Goal: Task Accomplishment & Management: Complete application form

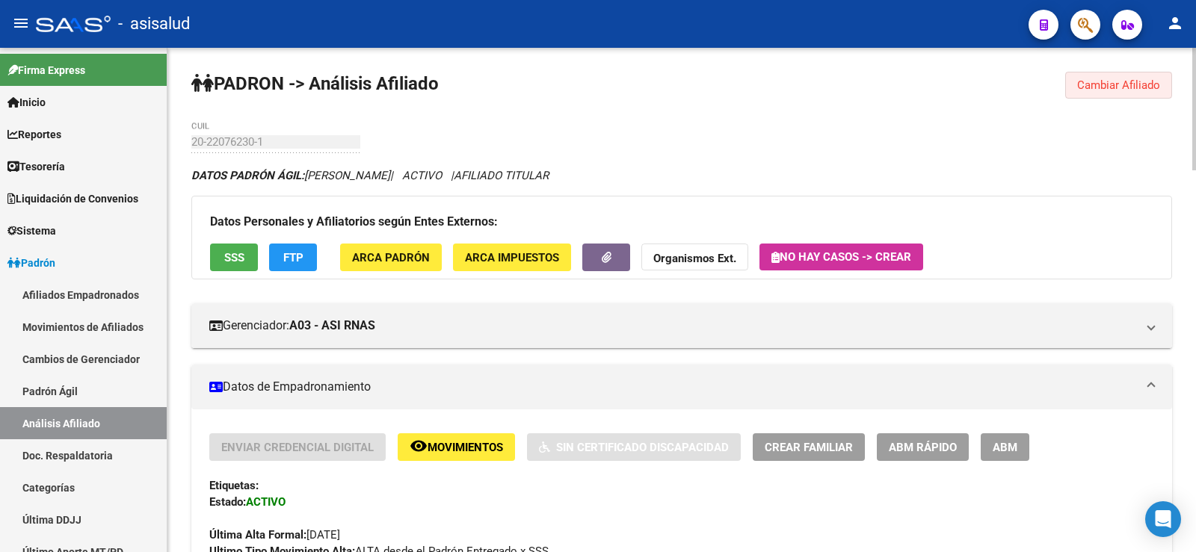
click at [1083, 84] on span "Cambiar Afiliado" at bounding box center [1118, 84] width 83 height 13
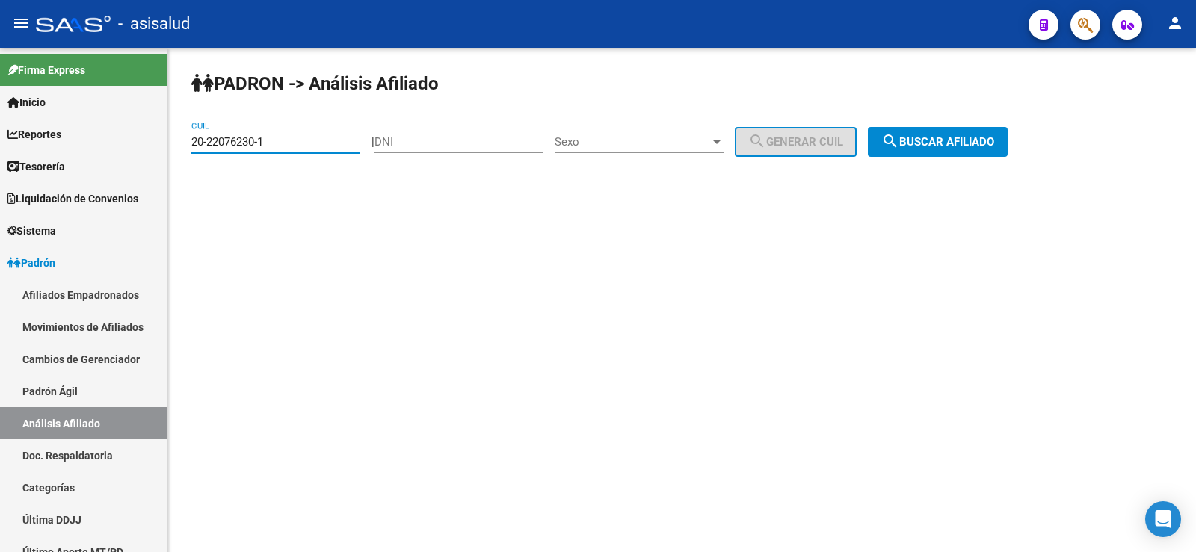
drag, startPoint x: 316, startPoint y: 144, endPoint x: 179, endPoint y: 141, distance: 136.8
click at [179, 141] on div "[PERSON_NAME] -> Análisis Afiliado 20-22076230-1 CUIL | DNI Sexo Sexo search Ge…" at bounding box center [681, 126] width 1029 height 157
paste input "8908522-0"
click at [940, 129] on button "search Buscar afiliado" at bounding box center [938, 142] width 140 height 30
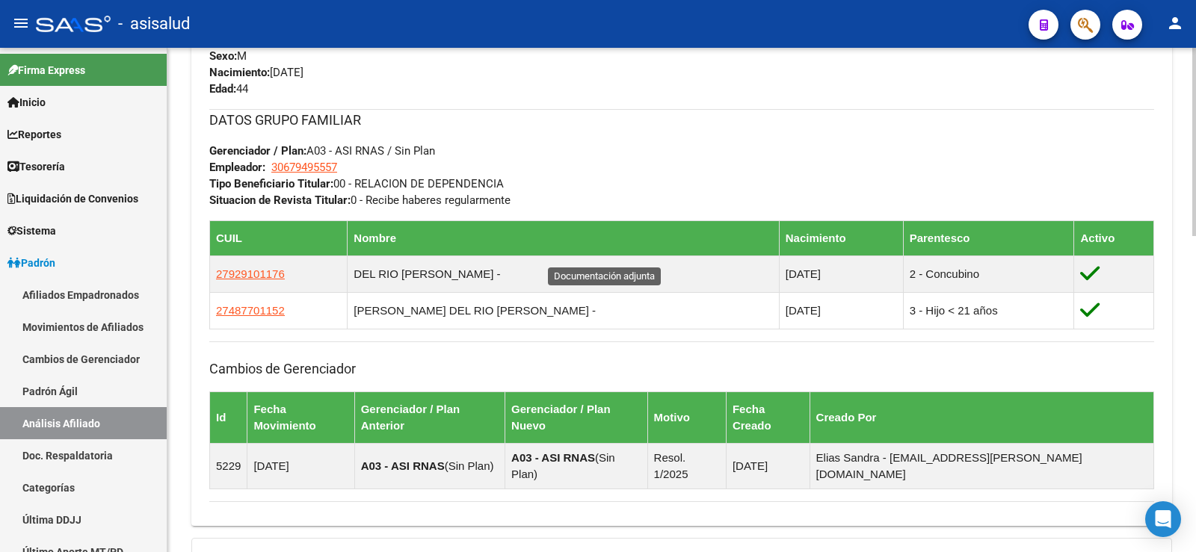
scroll to position [848, 0]
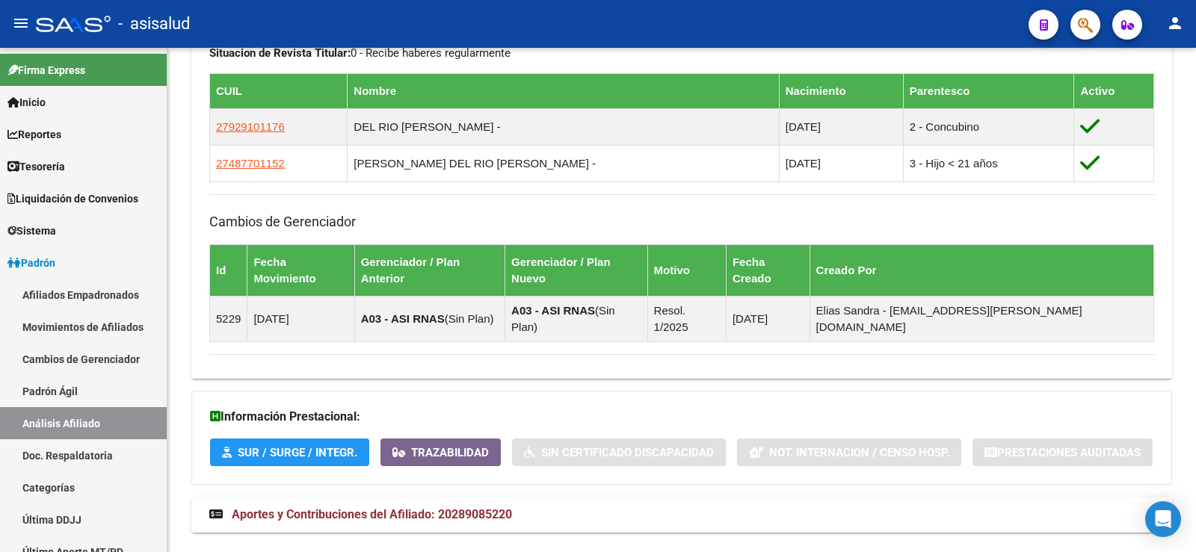
click at [453, 508] on span "Aportes y Contribuciones del Afiliado: 20289085220" at bounding box center [372, 515] width 280 height 14
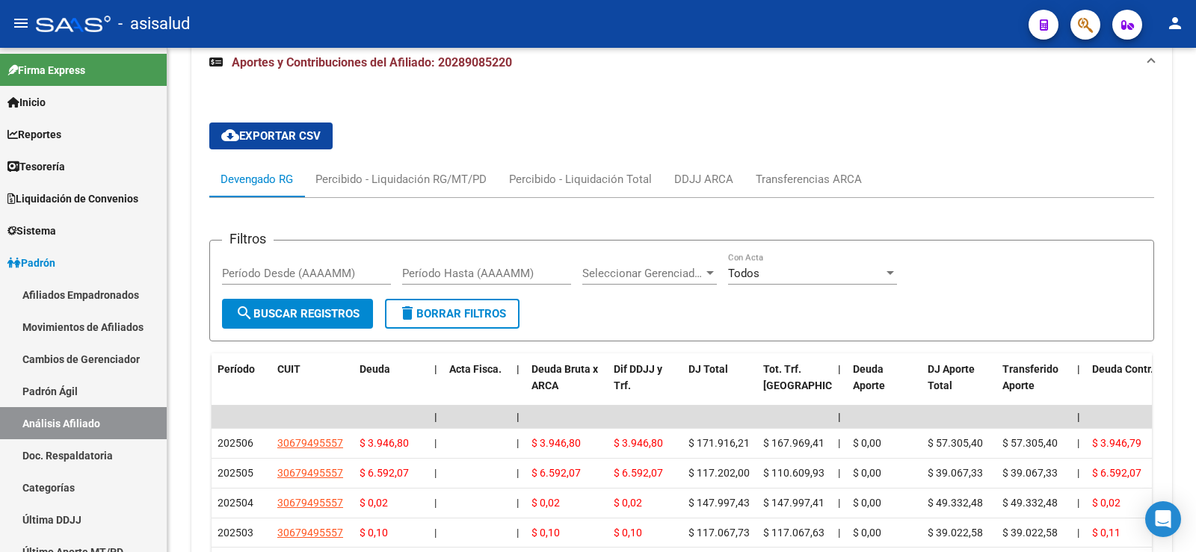
scroll to position [1310, 0]
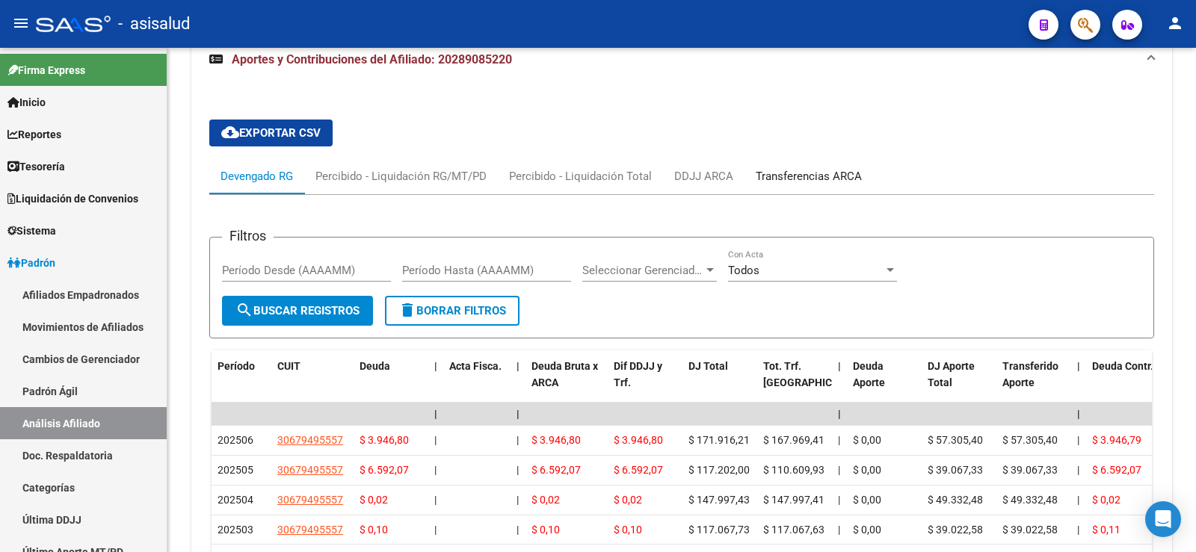
click at [816, 168] on div "Transferencias ARCA" at bounding box center [809, 176] width 106 height 16
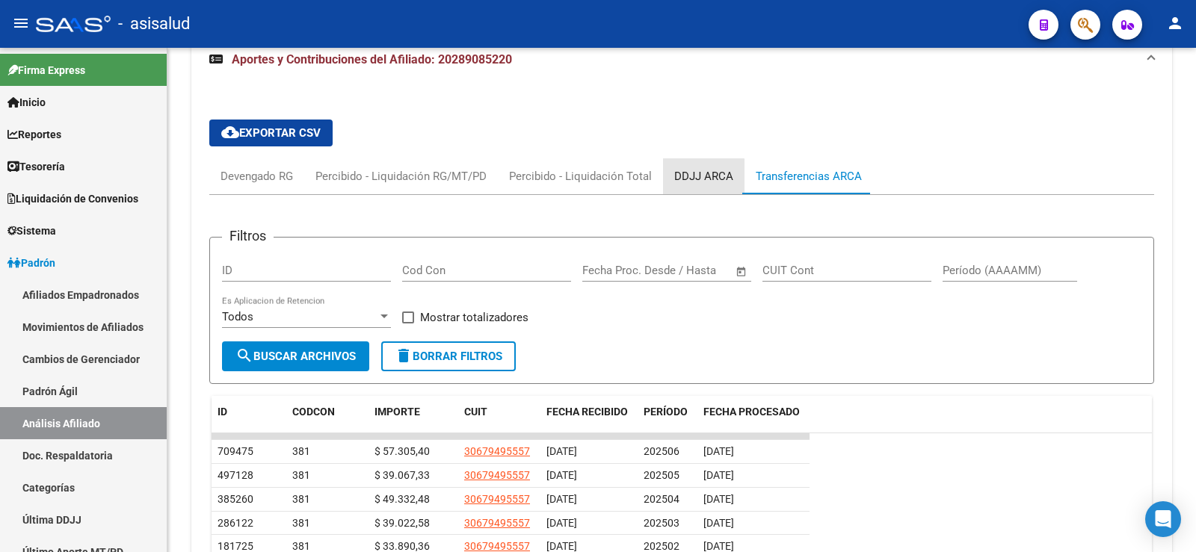
click at [691, 168] on div "DDJJ ARCA" at bounding box center [703, 176] width 59 height 16
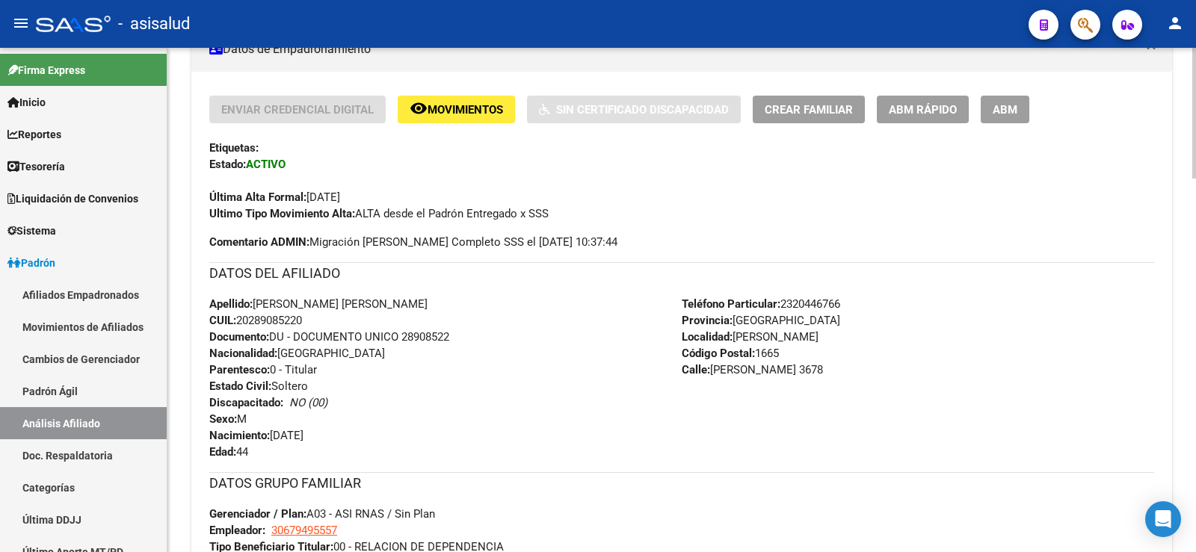
scroll to position [0, 0]
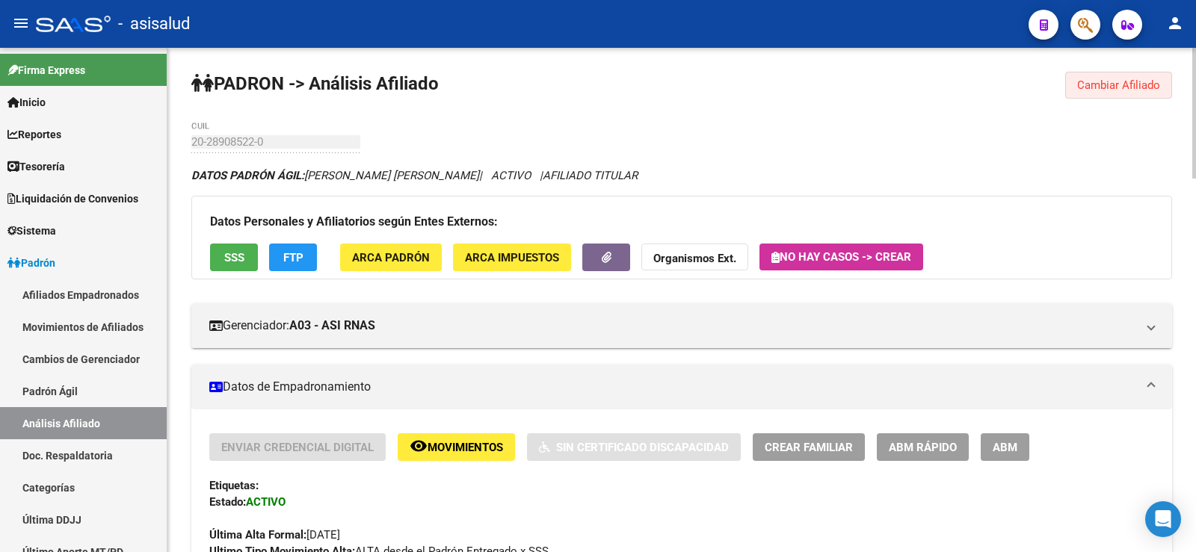
click at [1123, 85] on span "Cambiar Afiliado" at bounding box center [1118, 84] width 83 height 13
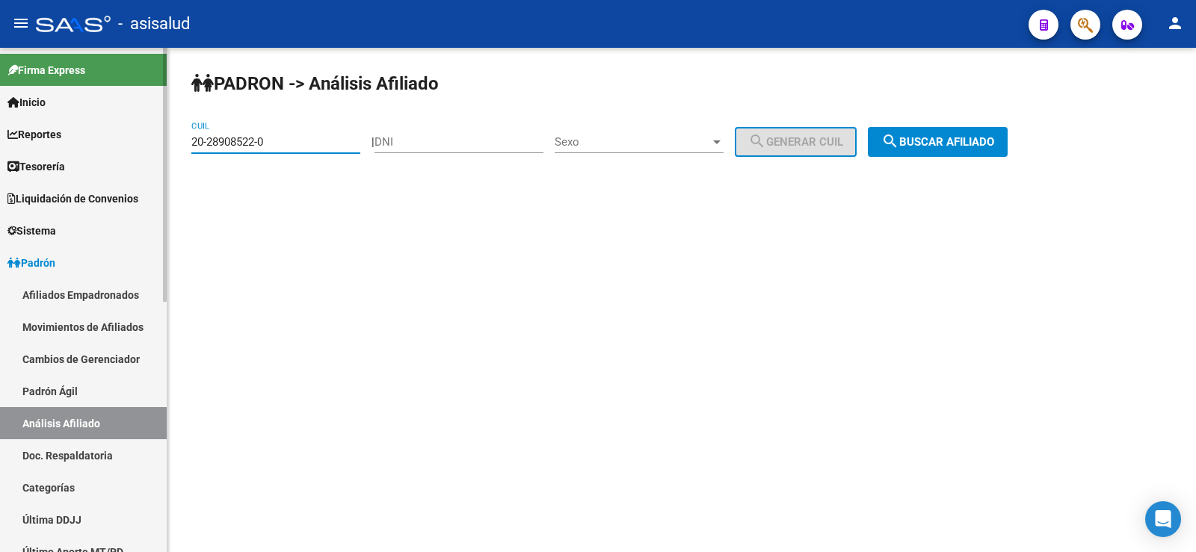
drag, startPoint x: 282, startPoint y: 145, endPoint x: 138, endPoint y: 144, distance: 144.3
click at [138, 144] on mat-sidenav-container "Firma Express Inicio Calendario SSS Instructivos Contacto OS Reportes Tablero d…" at bounding box center [598, 300] width 1196 height 505
paste input "44690819-8"
type input "20-44690819-8"
click at [932, 148] on span "search Buscar afiliado" at bounding box center [937, 141] width 113 height 13
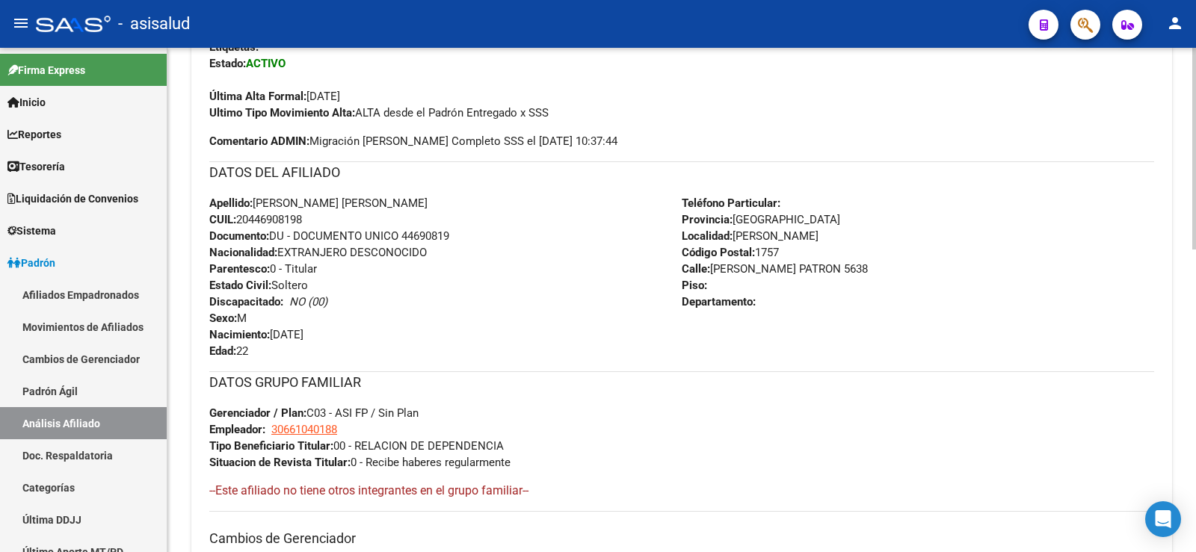
scroll to position [756, 0]
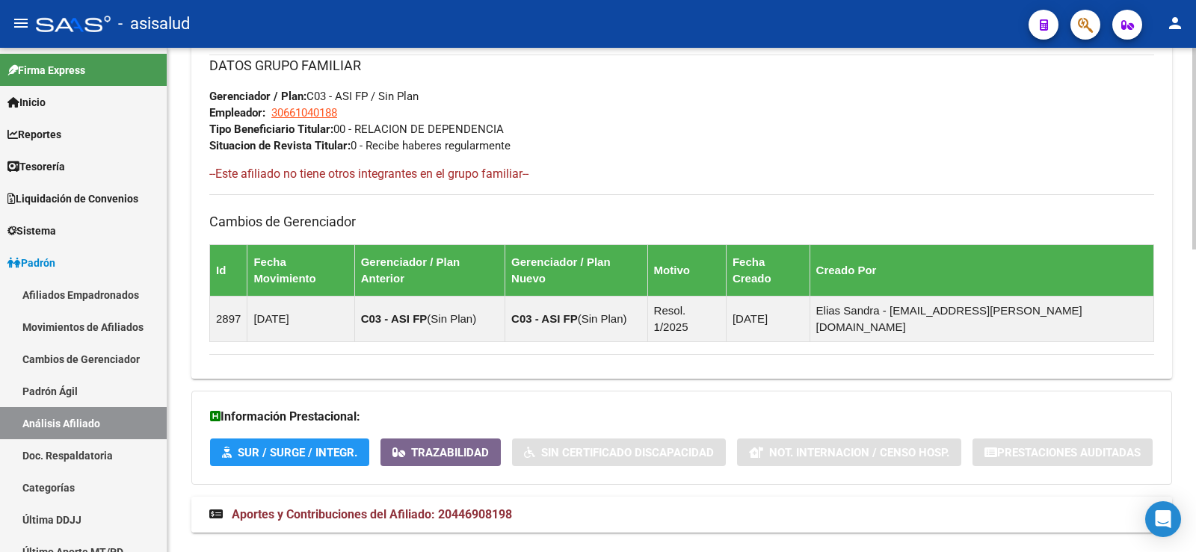
click at [366, 508] on span "Aportes y Contribuciones del Afiliado: 20446908198" at bounding box center [372, 515] width 280 height 14
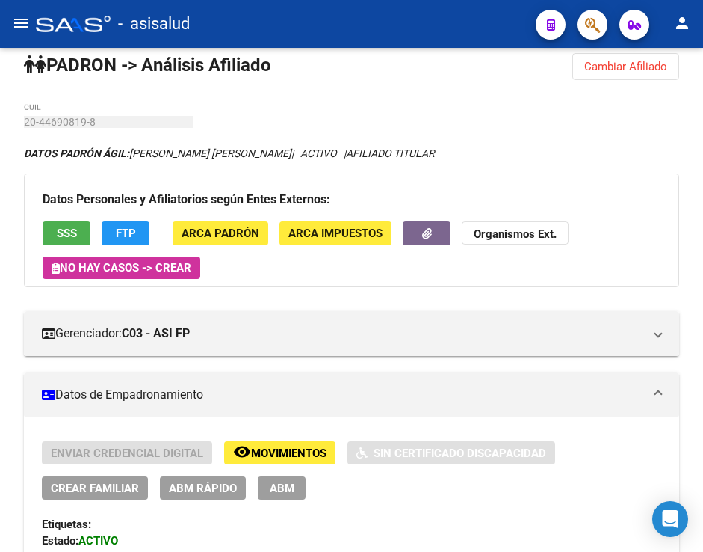
scroll to position [0, 0]
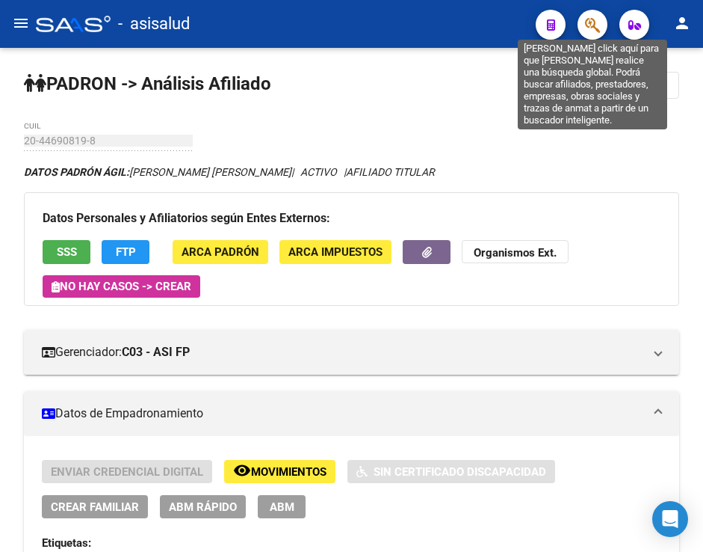
click at [591, 29] on icon "button" at bounding box center [592, 24] width 15 height 17
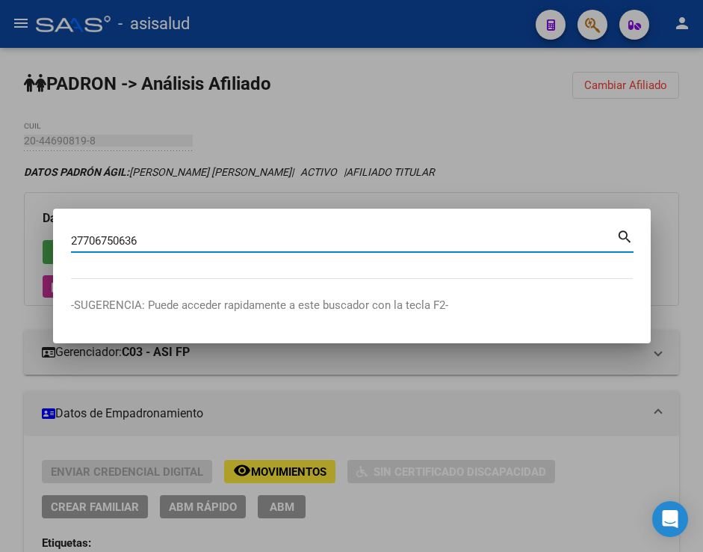
type input "27706750636"
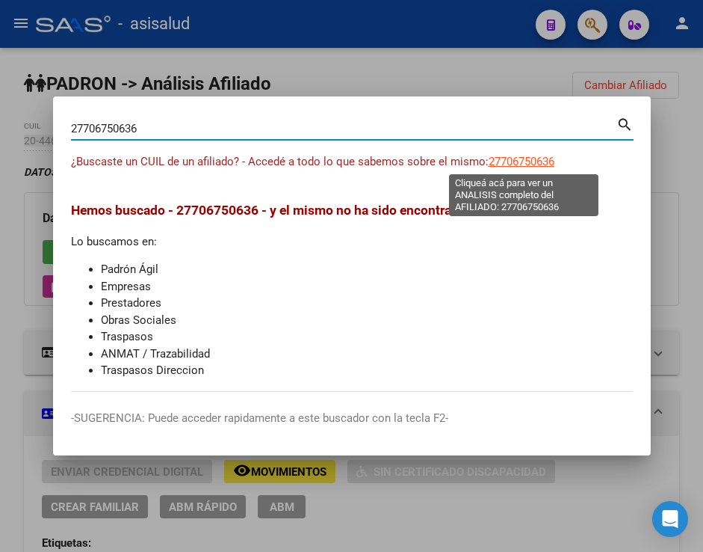
click at [540, 164] on span "27706750636" at bounding box center [522, 161] width 66 height 13
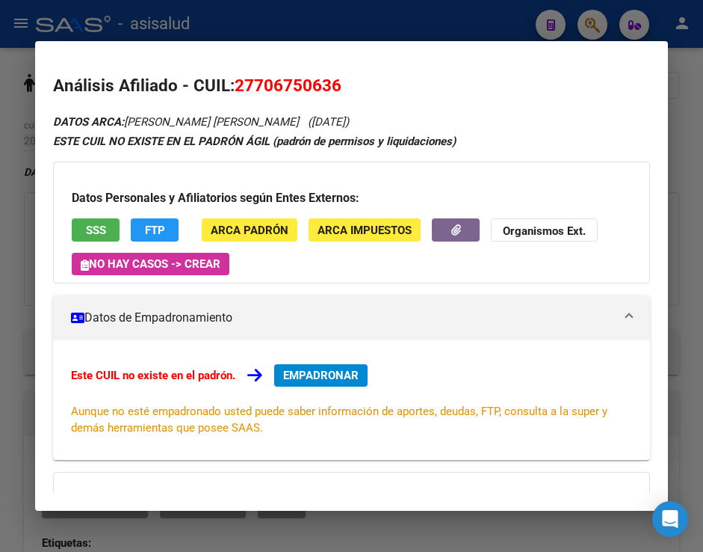
click at [104, 231] on span "SSS" at bounding box center [96, 229] width 20 height 13
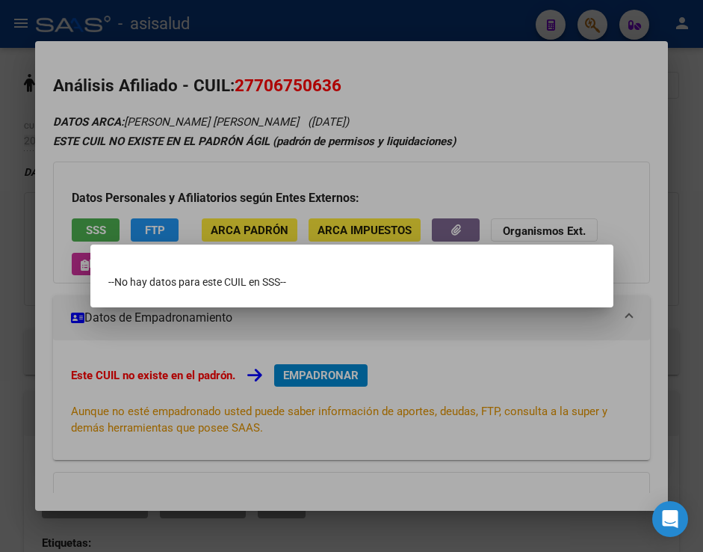
click at [256, 87] on div at bounding box center [351, 276] width 703 height 552
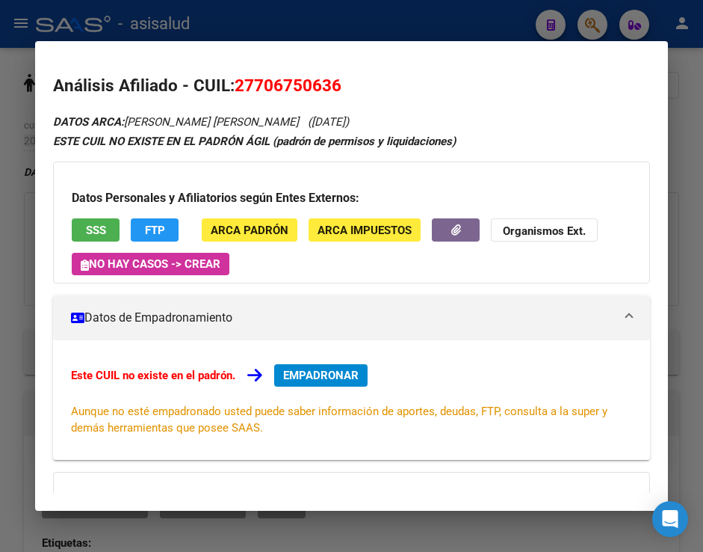
drag, startPoint x: 257, startPoint y: 87, endPoint x: 333, endPoint y: 90, distance: 75.5
click at [333, 90] on span "27706750636" at bounding box center [288, 84] width 107 height 19
copy span "70675063"
click at [546, 236] on strong "Organismos Ext." at bounding box center [544, 230] width 83 height 13
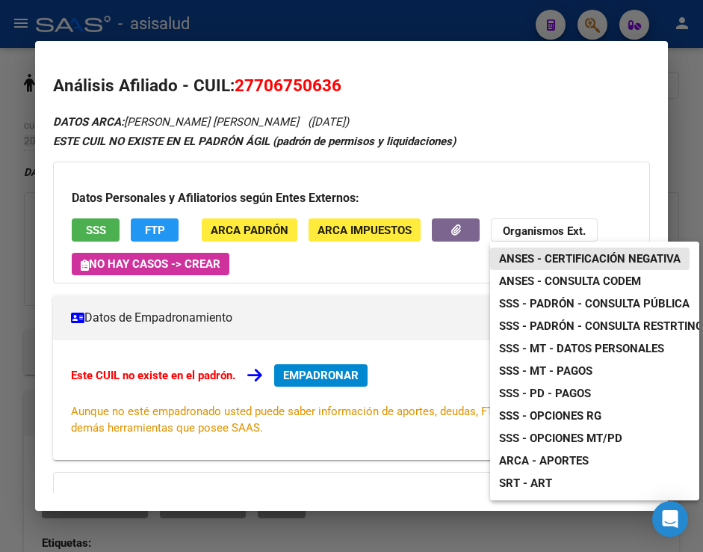
click at [561, 262] on span "ANSES - Certificación Negativa" at bounding box center [590, 258] width 182 height 13
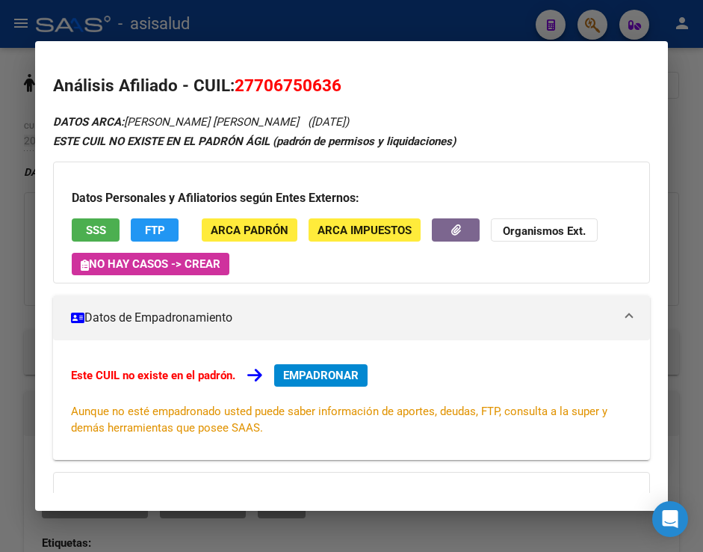
click at [369, 91] on h2 "Análisis Afiliado - CUIL: 27706750636" at bounding box center [351, 85] width 597 height 25
click at [334, 380] on span "EMPADRONAR" at bounding box center [320, 375] width 75 height 13
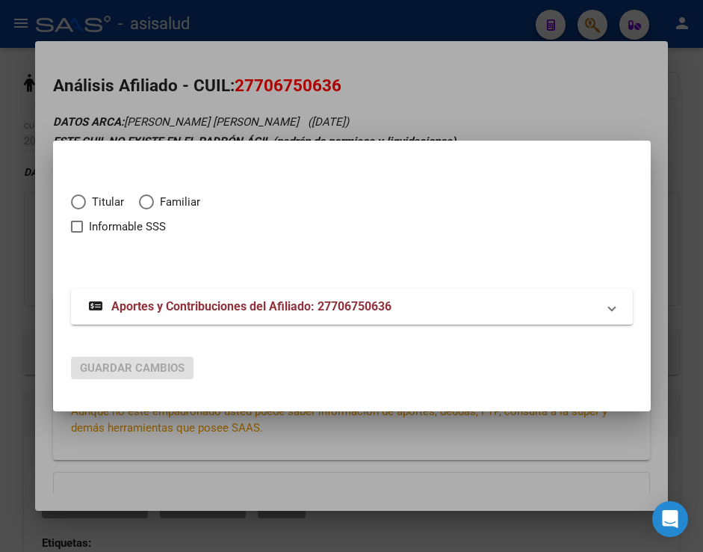
click at [149, 203] on span "Elija una opción" at bounding box center [146, 201] width 15 height 15
click at [149, 203] on input "Familiar" at bounding box center [146, 201] width 15 height 15
radio input "true"
checkbox input "true"
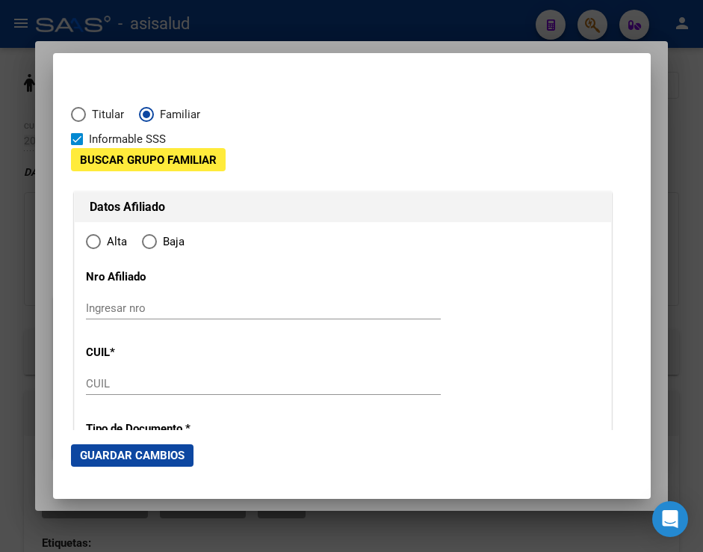
type input "27-70675063-6"
type input "70675063"
type input "[PERSON_NAME]"
type input "[DATE]"
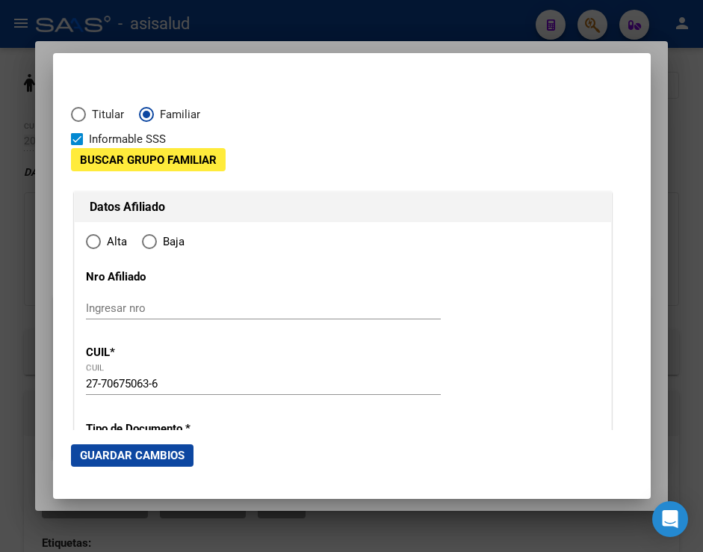
type input "[PERSON_NAME]"
type input "1757"
type input "[PERSON_NAME] PATRON"
type input "5638"
radio input "true"
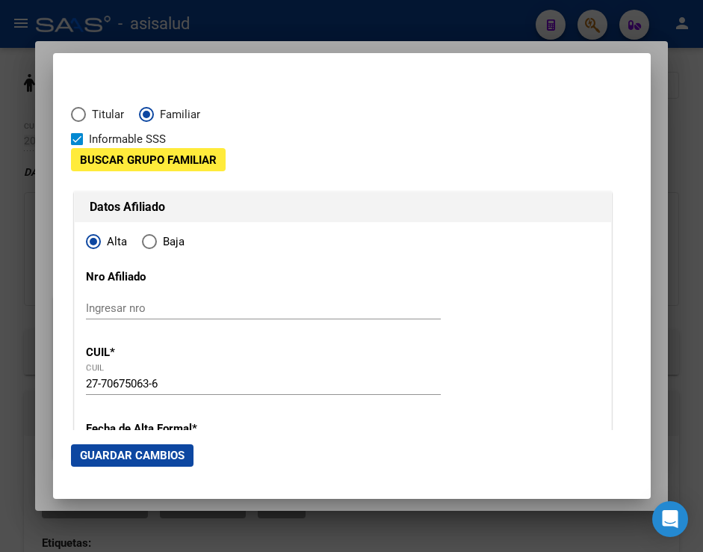
type input "[PERSON_NAME]"
click at [144, 163] on span "Buscar Grupo Familiar" at bounding box center [148, 159] width 137 height 13
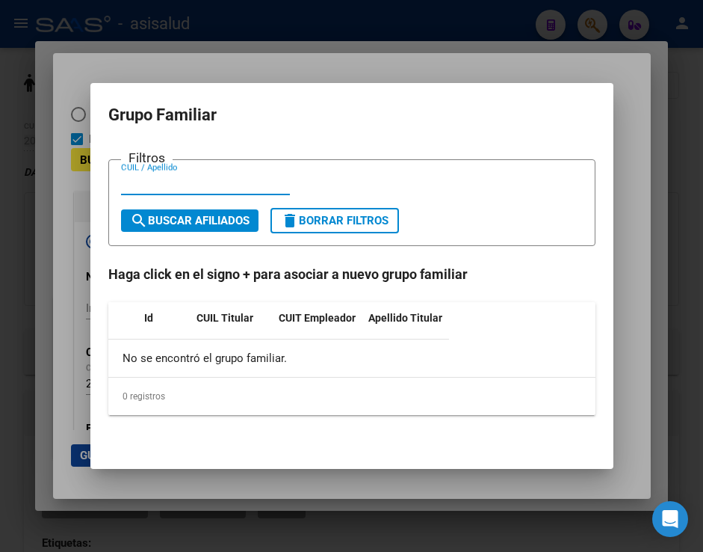
paste input "20-44690819-8"
click at [138, 178] on input "20-44690819-8" at bounding box center [205, 182] width 169 height 13
click at [185, 178] on input "2044690819-8" at bounding box center [205, 182] width 169 height 13
type input "20446908198"
click at [206, 223] on span "search Buscar Afiliados" at bounding box center [190, 220] width 120 height 13
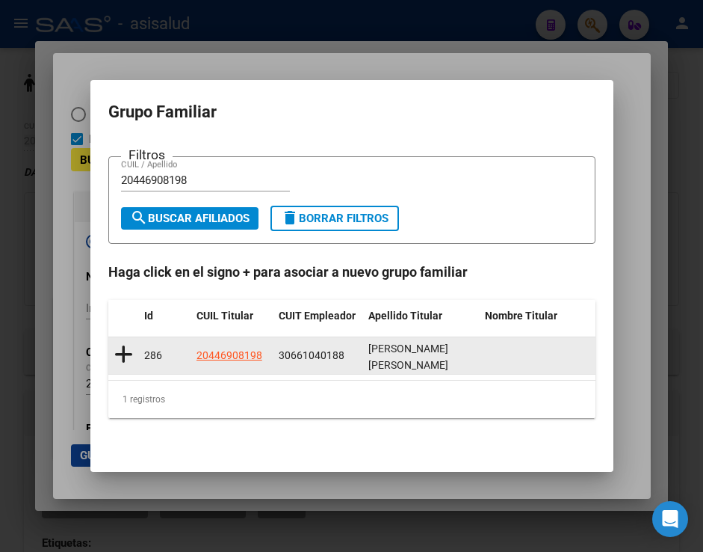
click at [120, 358] on icon at bounding box center [123, 354] width 19 height 21
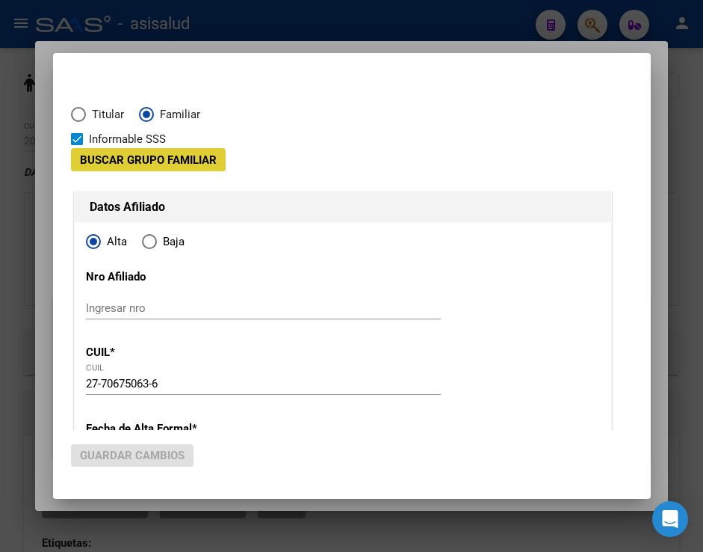
type input "30-66104018-8"
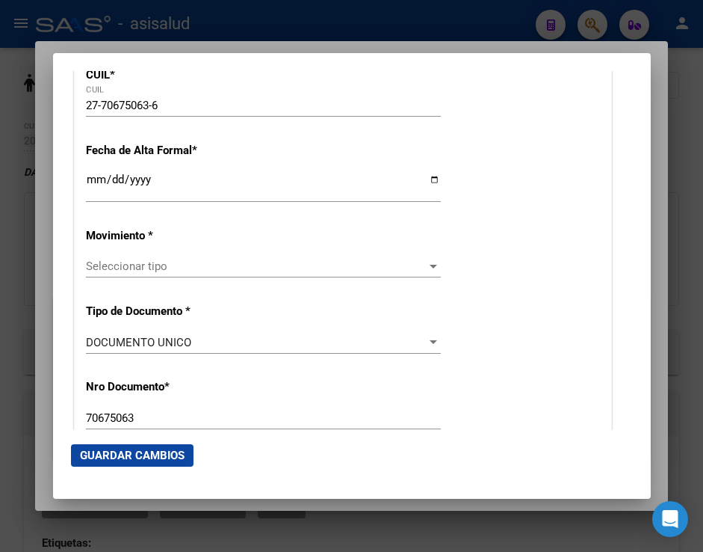
scroll to position [299, 0]
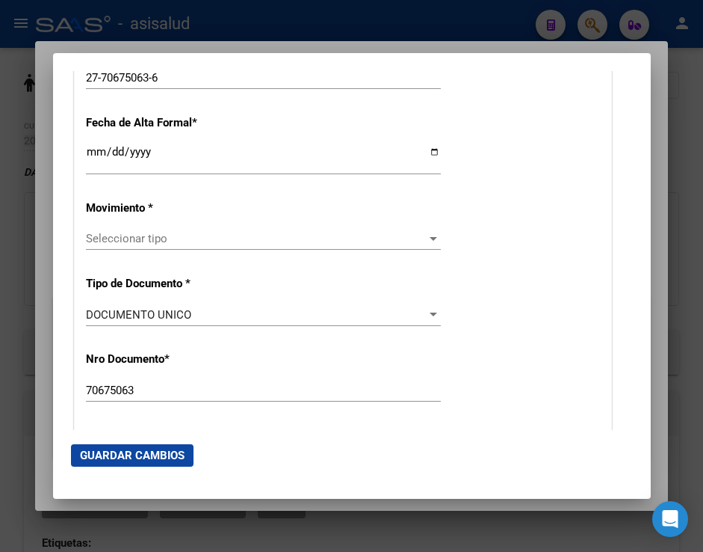
click at [157, 238] on span "Seleccionar tipo" at bounding box center [257, 238] width 342 height 13
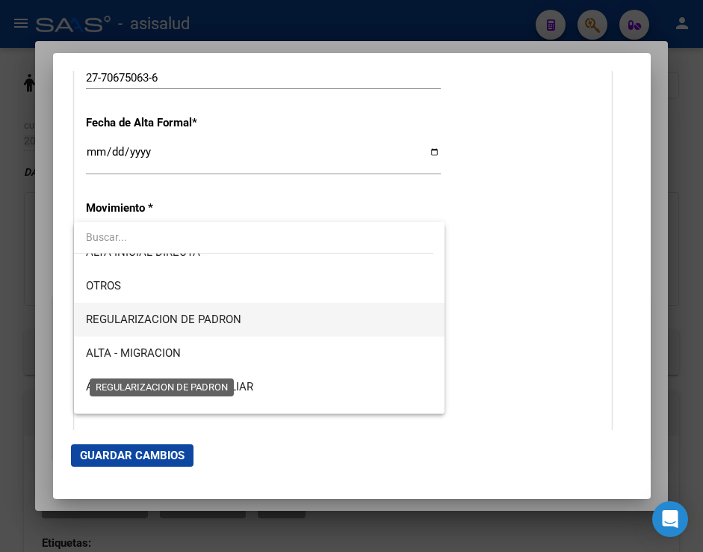
scroll to position [149, 0]
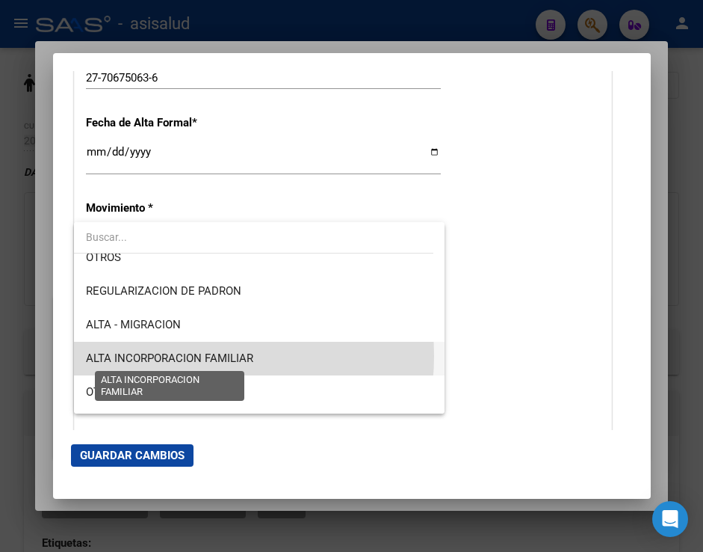
drag, startPoint x: 172, startPoint y: 356, endPoint x: 136, endPoint y: 228, distance: 132.8
click at [172, 355] on span "ALTA INCORPORACION FAMILIAR" at bounding box center [169, 357] width 167 height 13
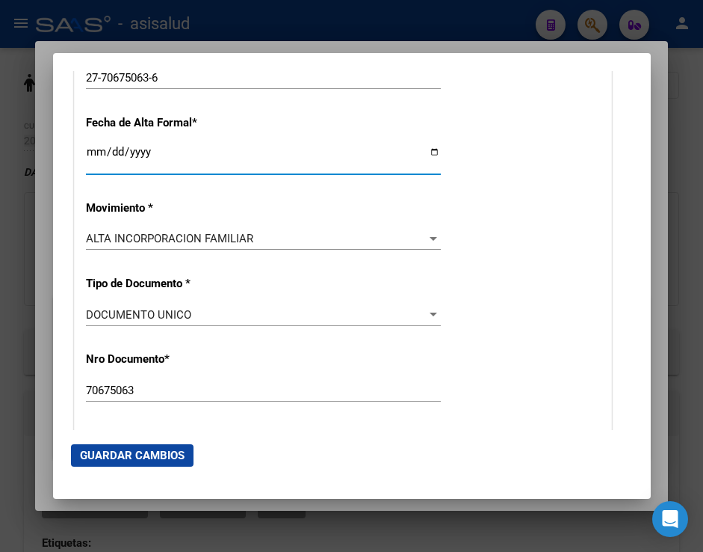
click at [90, 158] on input "Ingresar fecha" at bounding box center [263, 158] width 355 height 24
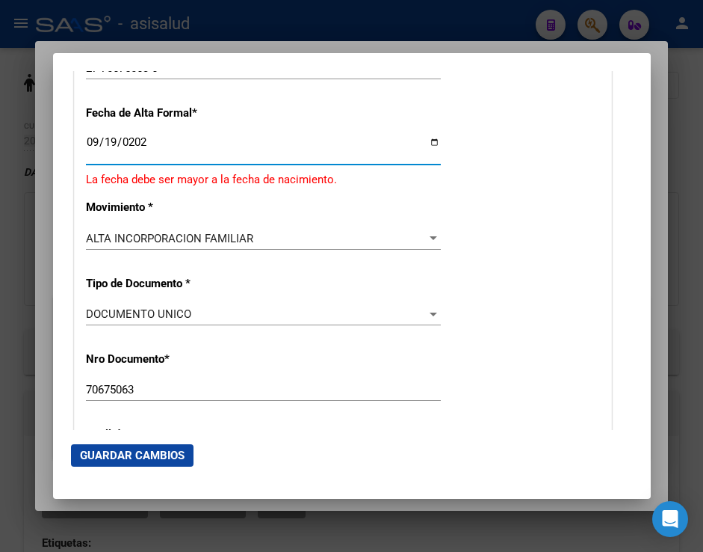
type input "[DATE]"
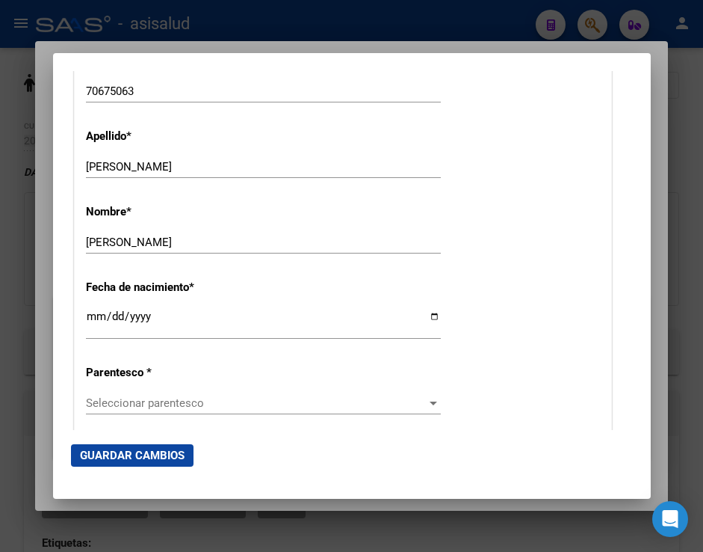
scroll to position [673, 0]
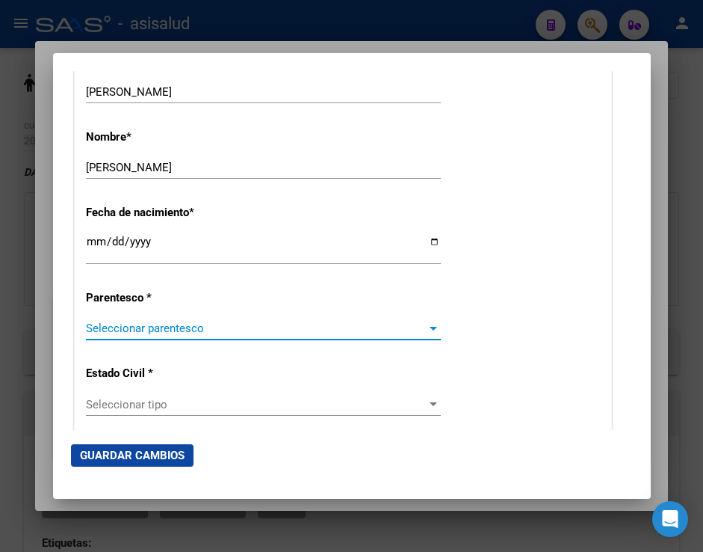
click at [145, 333] on span "Seleccionar parentesco" at bounding box center [257, 327] width 342 height 13
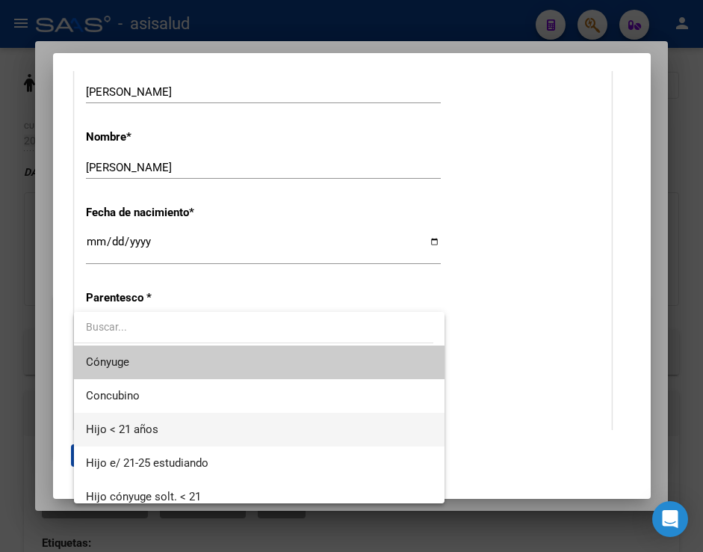
click at [126, 421] on span "Hijo < 21 años" at bounding box center [259, 430] width 347 height 34
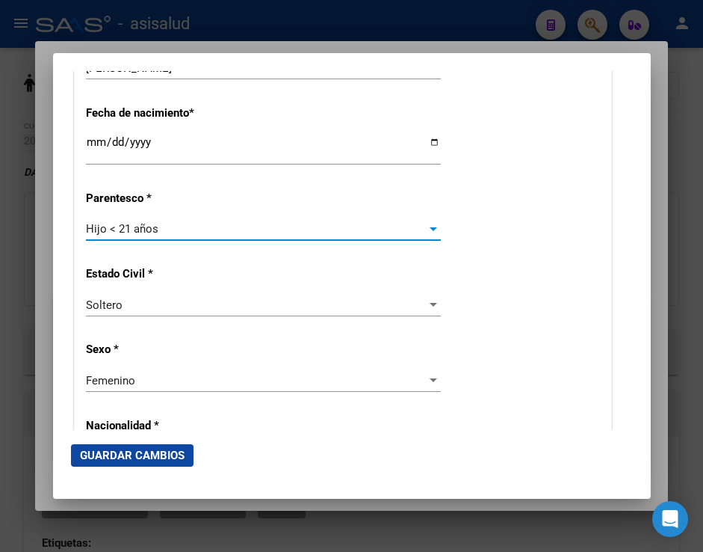
scroll to position [822, 0]
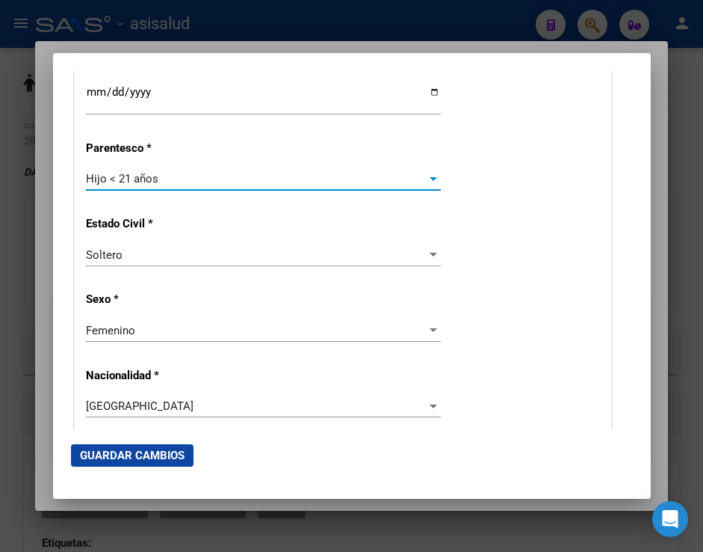
click at [122, 319] on div "Femenino Seleccionar sexo" at bounding box center [263, 330] width 355 height 22
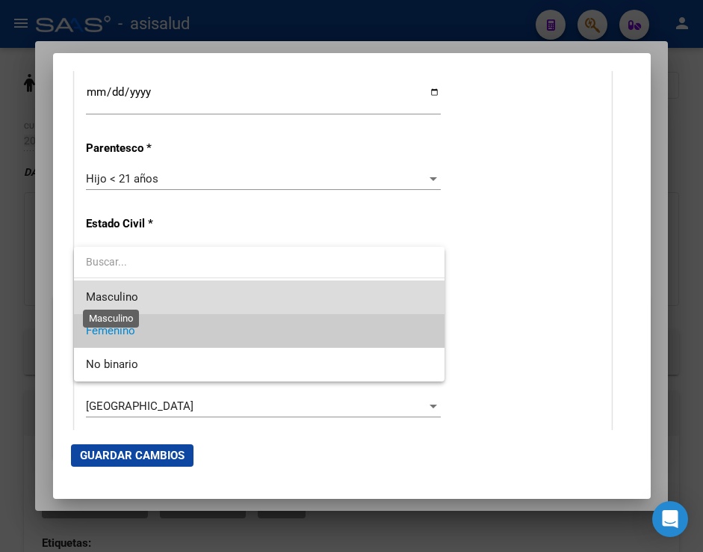
click at [122, 299] on span "Masculino" at bounding box center [112, 296] width 52 height 13
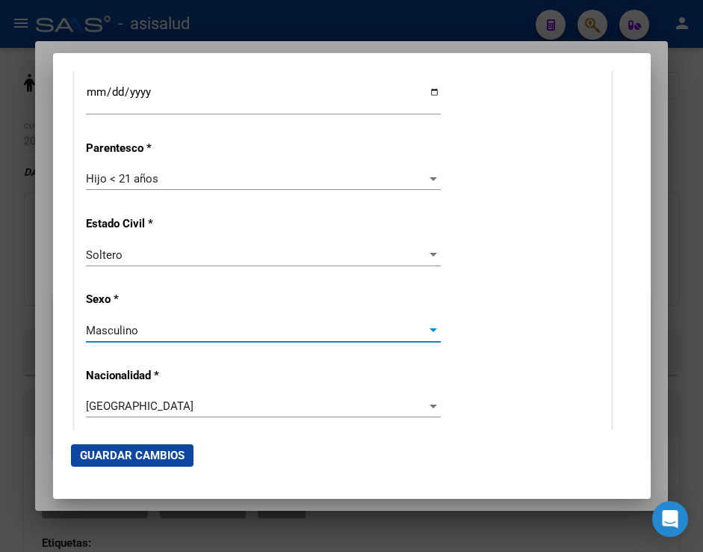
click at [510, 333] on div "Alta Baja Nro Afiliado Ingresar nro CUIL * 27-70675063-6 CUIL ARCA [PERSON_NAME…" at bounding box center [343, 460] width 537 height 2135
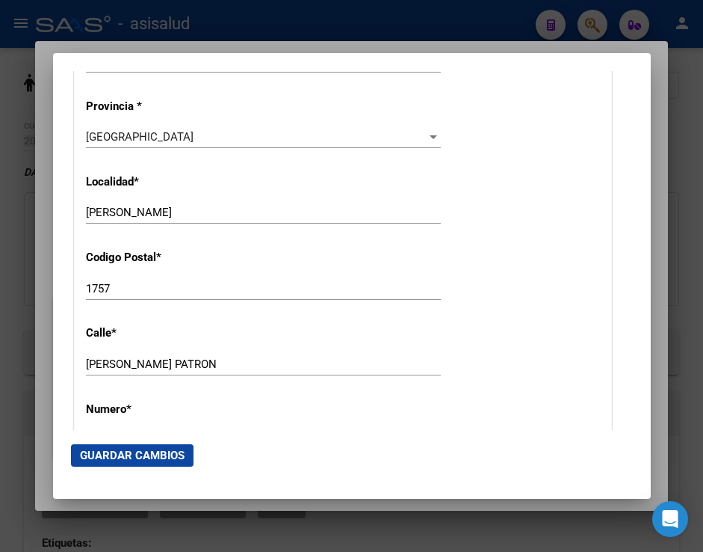
scroll to position [1495, 0]
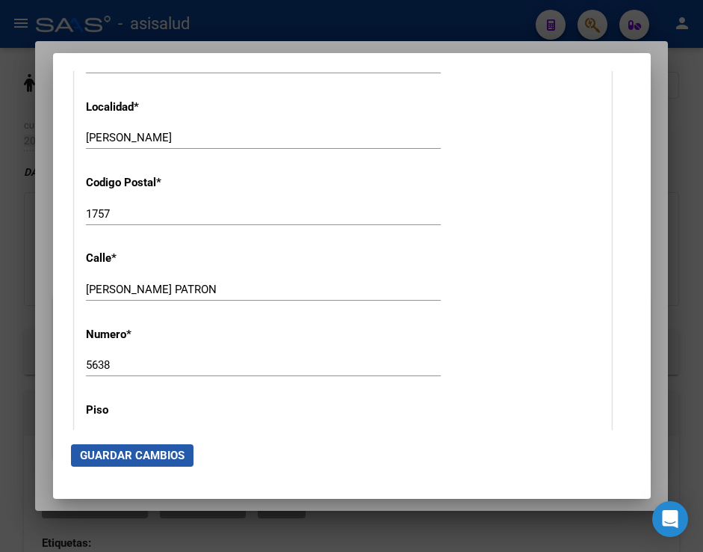
click at [145, 459] on span "Guardar Cambios" at bounding box center [132, 454] width 105 height 13
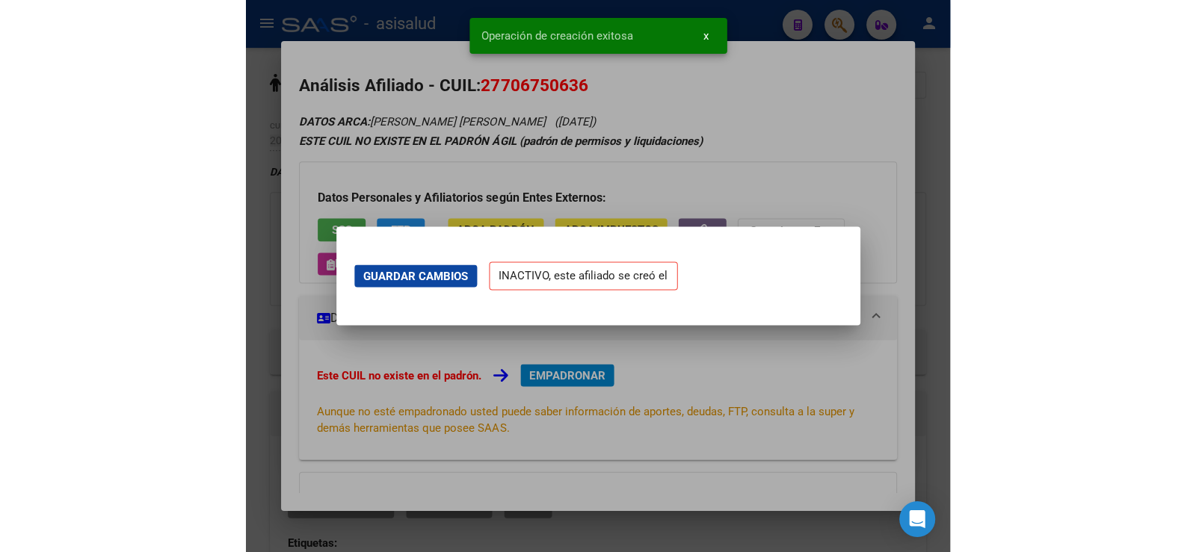
scroll to position [0, 0]
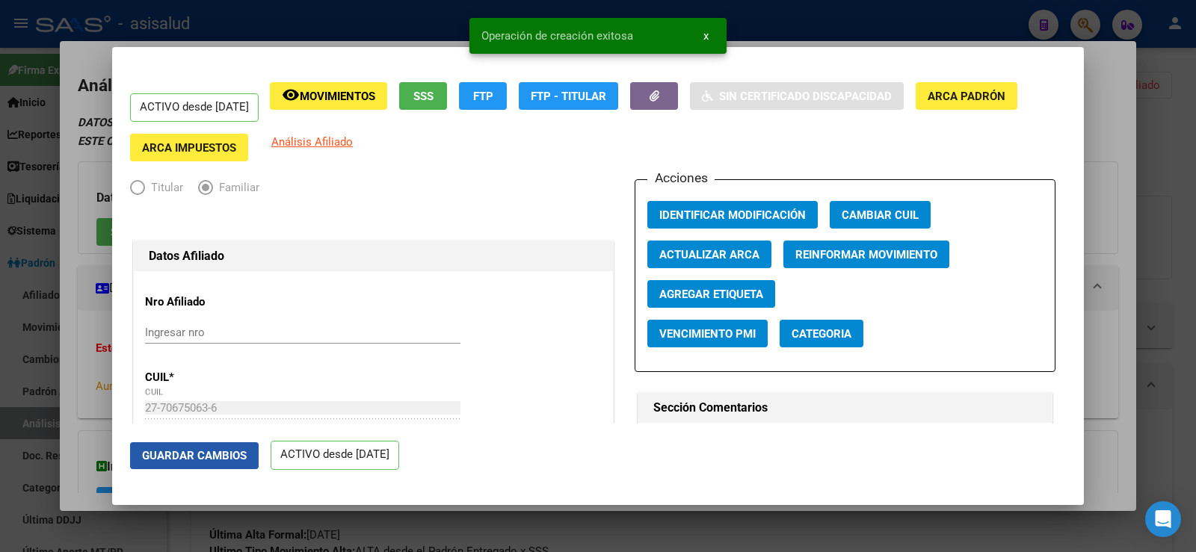
click at [213, 458] on span "Guardar Cambios" at bounding box center [194, 455] width 105 height 13
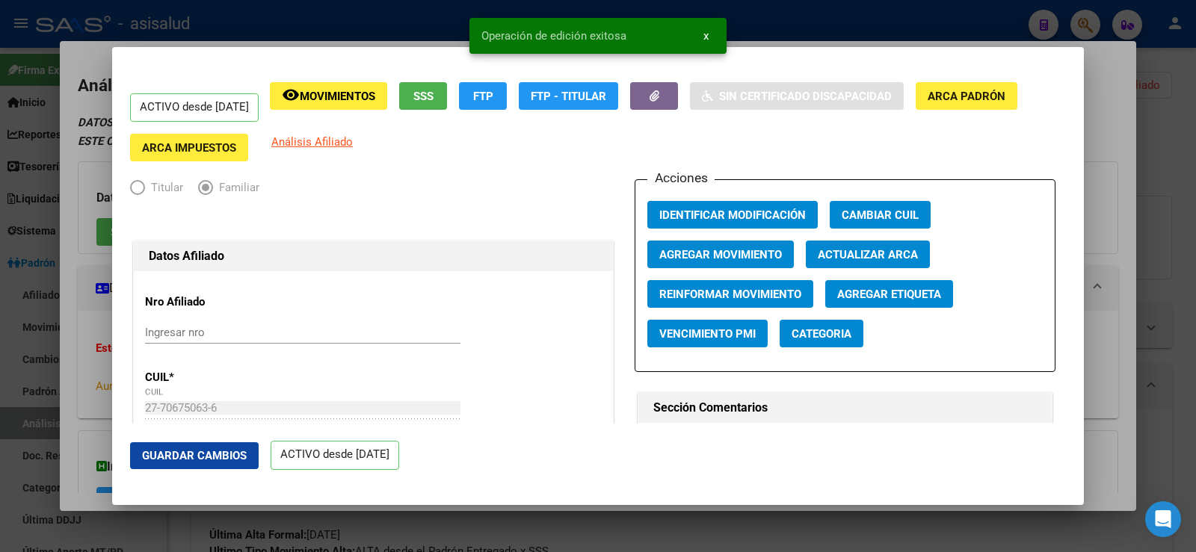
click at [1112, 141] on div at bounding box center [598, 276] width 1196 height 552
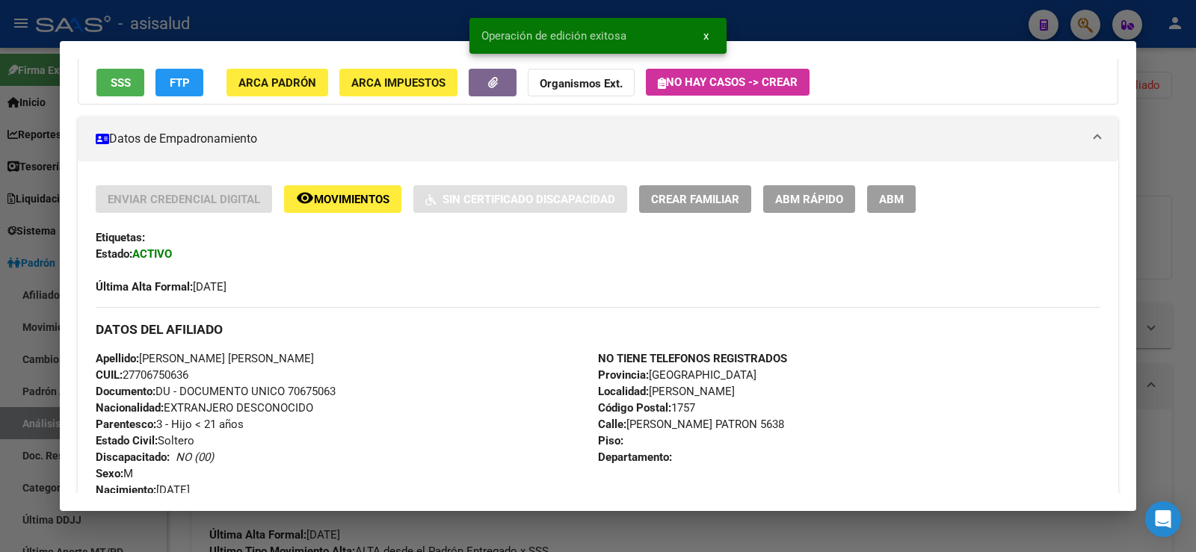
scroll to position [224, 0]
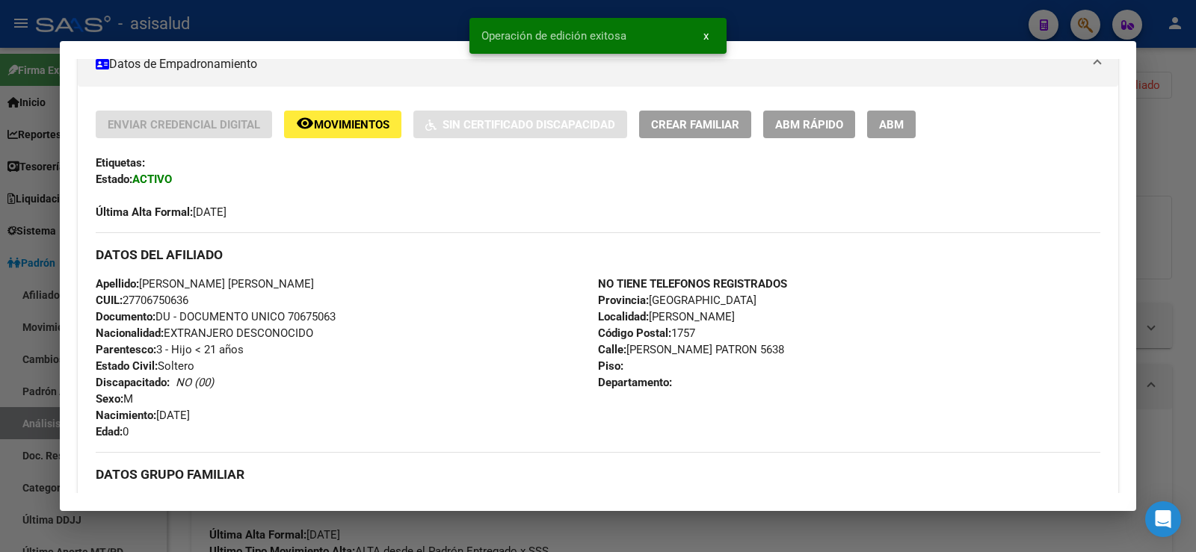
click at [782, 135] on button "ABM Rápido" at bounding box center [809, 125] width 92 height 28
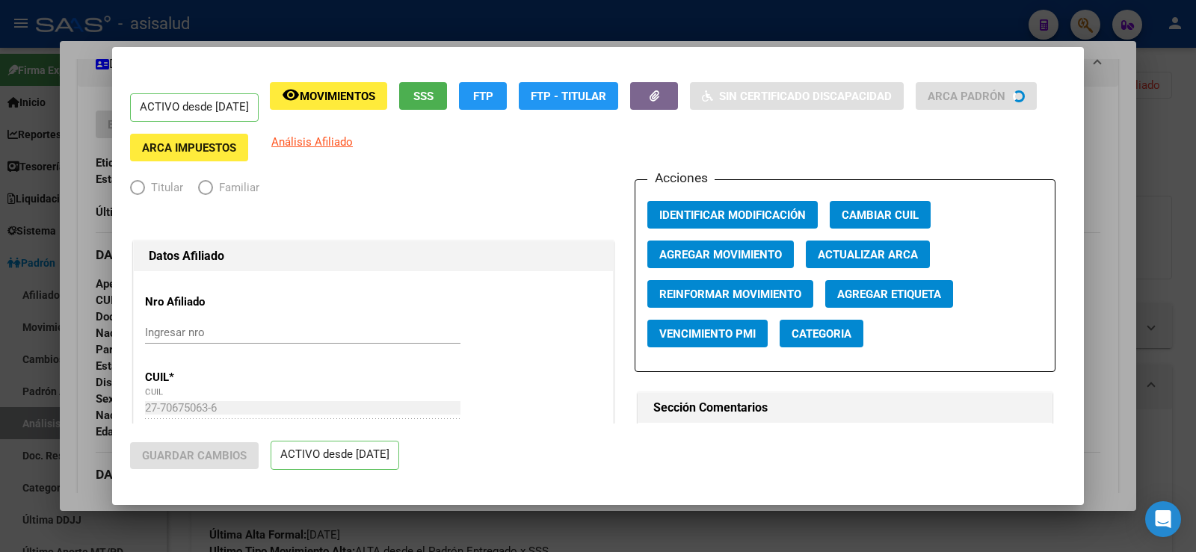
radio input "true"
type input "30-66104018-8"
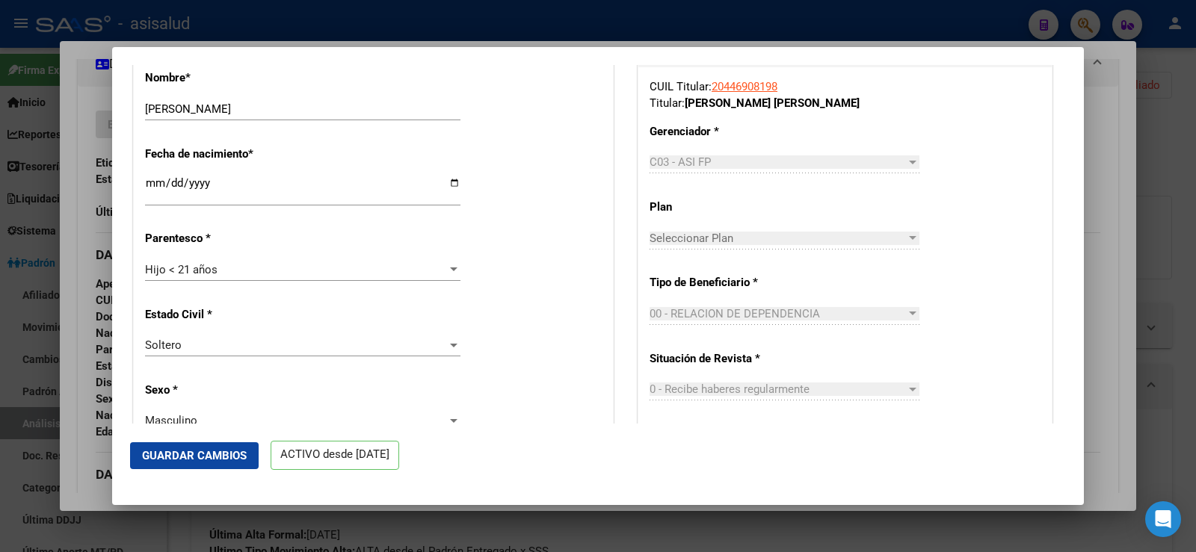
scroll to position [822, 0]
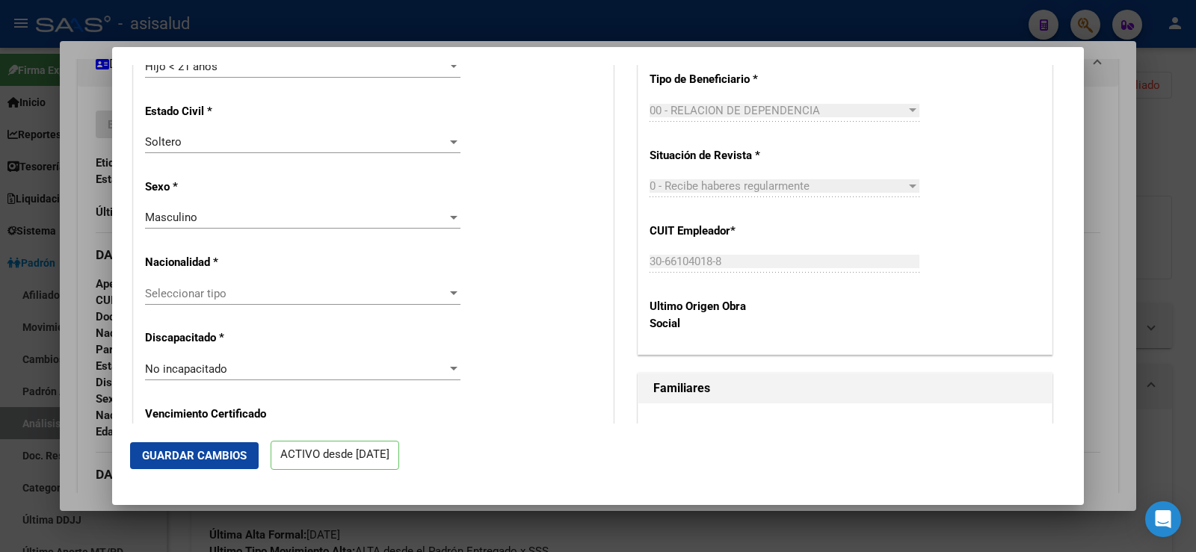
click at [246, 286] on div "Seleccionar tipo Seleccionar tipo" at bounding box center [302, 294] width 315 height 22
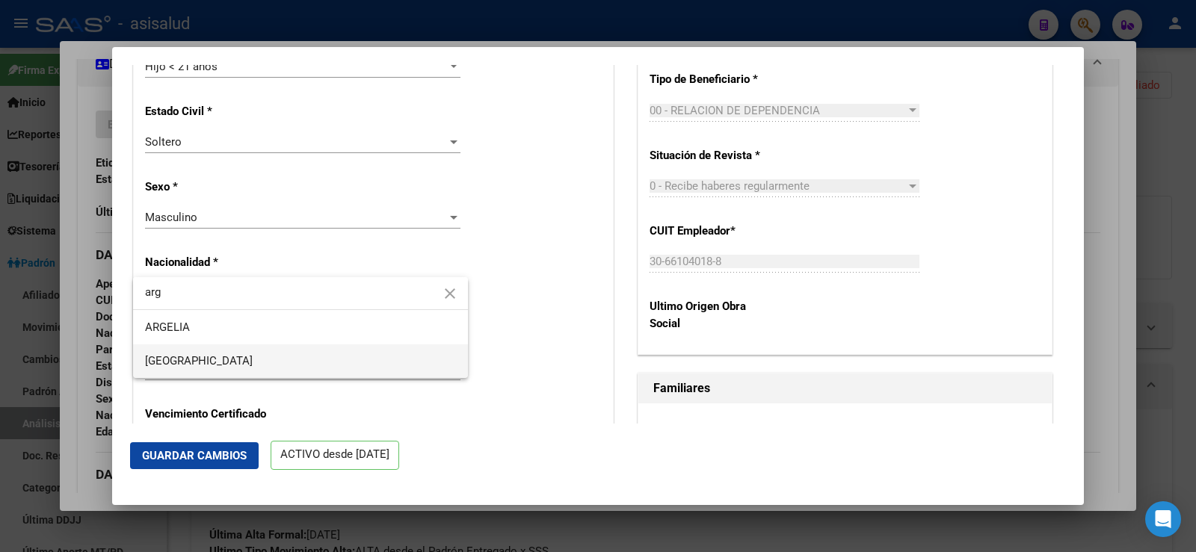
type input "arg"
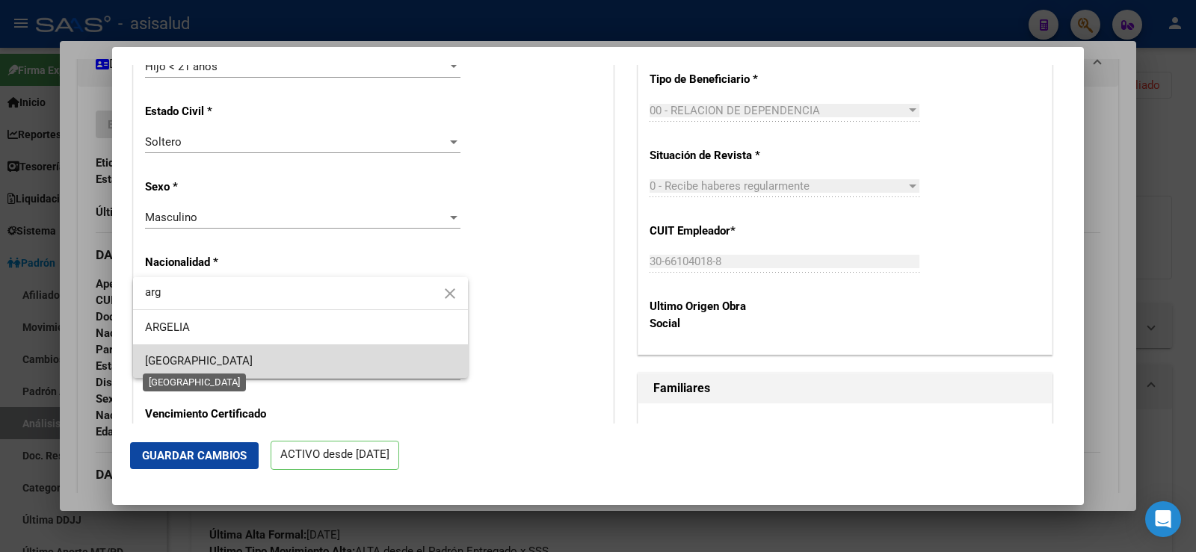
click at [182, 357] on span "[GEOGRAPHIC_DATA]" at bounding box center [199, 360] width 108 height 13
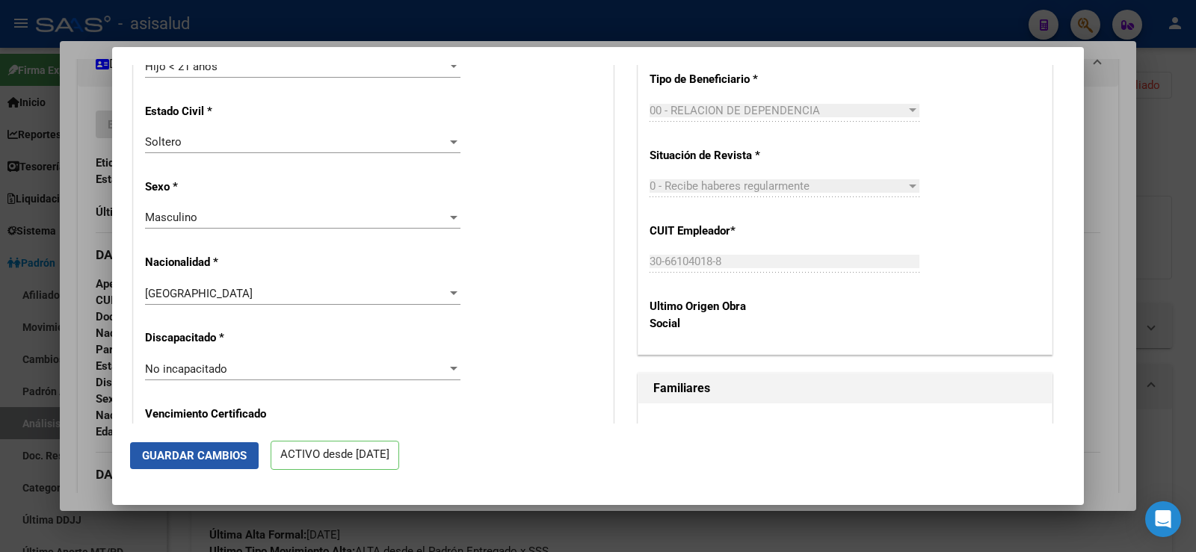
click at [206, 461] on span "Guardar Cambios" at bounding box center [194, 455] width 105 height 13
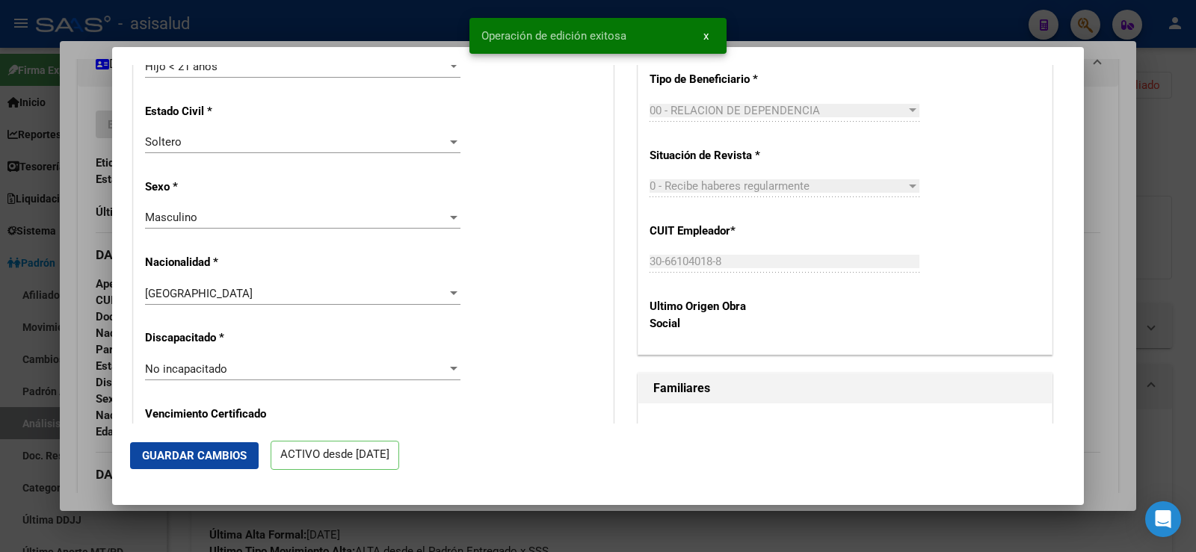
click at [1120, 183] on div at bounding box center [598, 276] width 1196 height 552
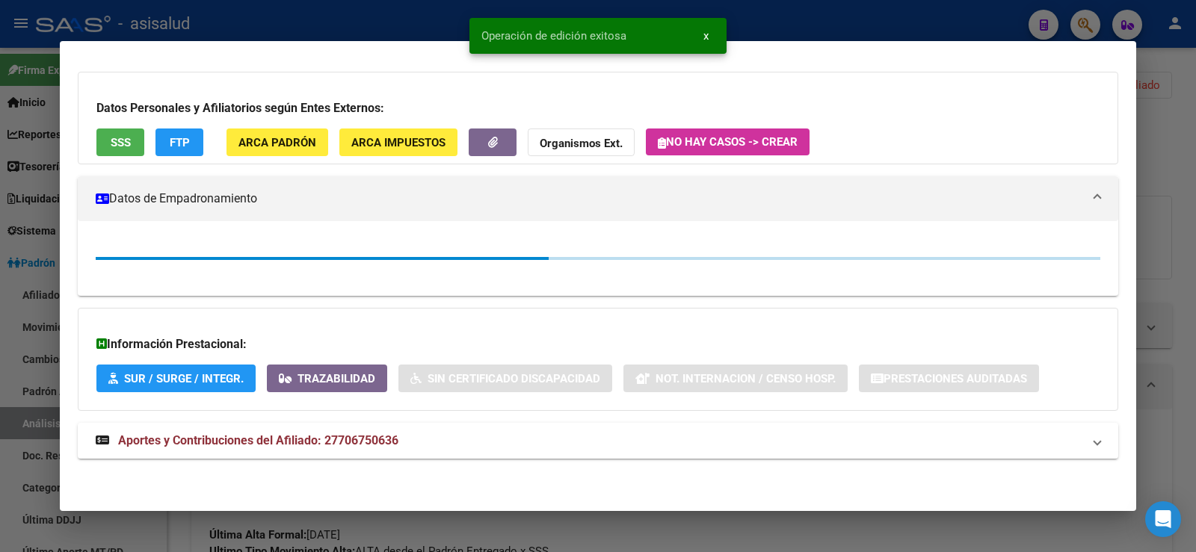
scroll to position [224, 0]
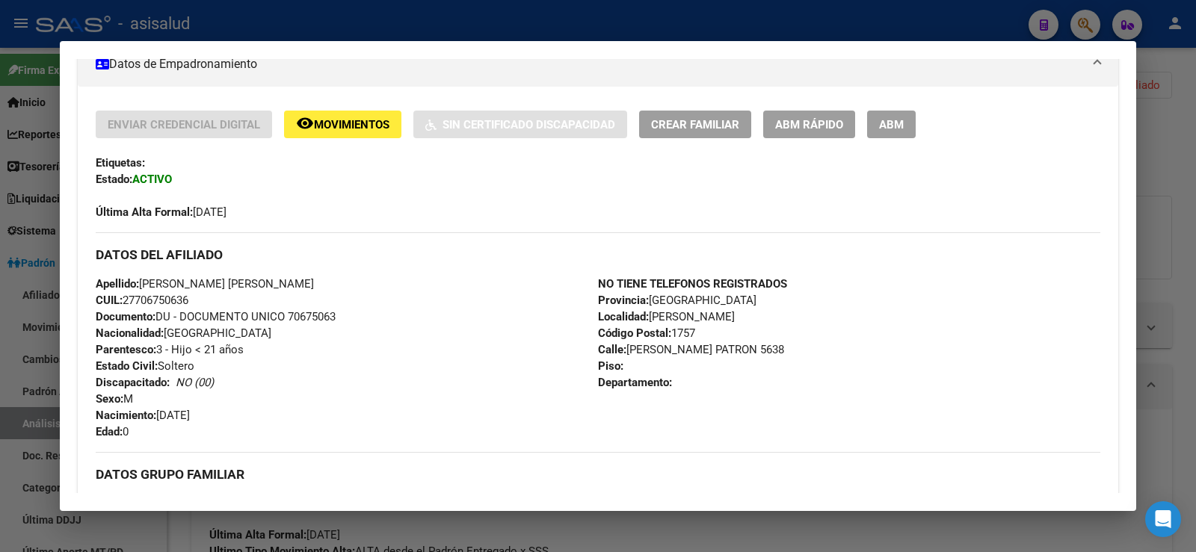
click at [1162, 139] on div at bounding box center [598, 276] width 1196 height 552
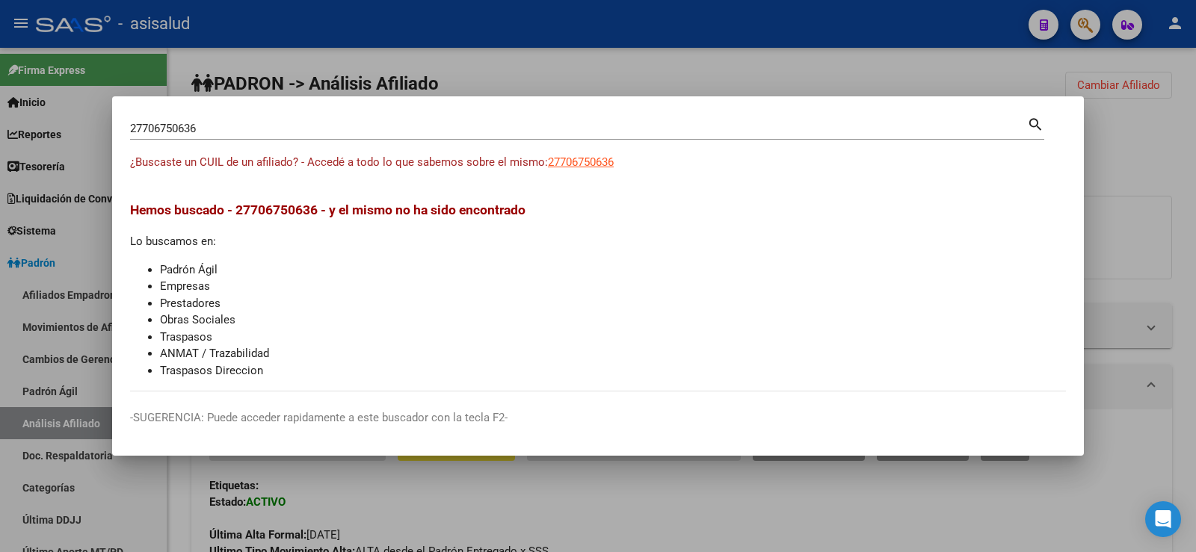
click at [1195, 143] on div at bounding box center [598, 276] width 1196 height 552
